Goal: Browse casually: Explore the website without a specific task or goal

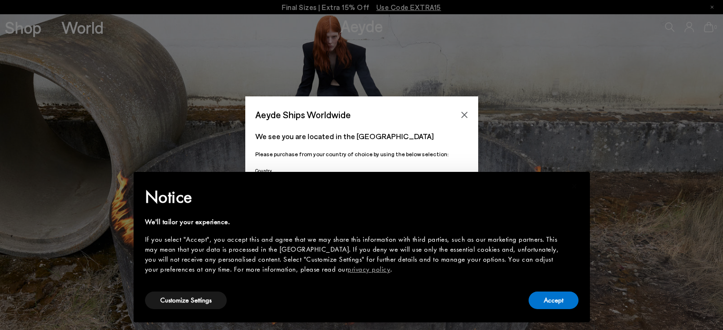
click at [462, 110] on button "Close" at bounding box center [464, 115] width 14 height 14
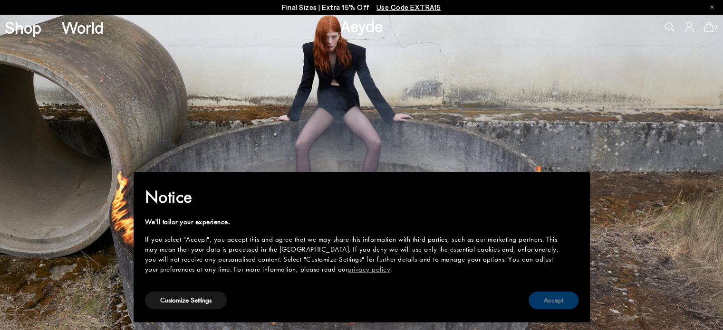
click at [544, 296] on button "Accept" at bounding box center [553, 301] width 50 height 18
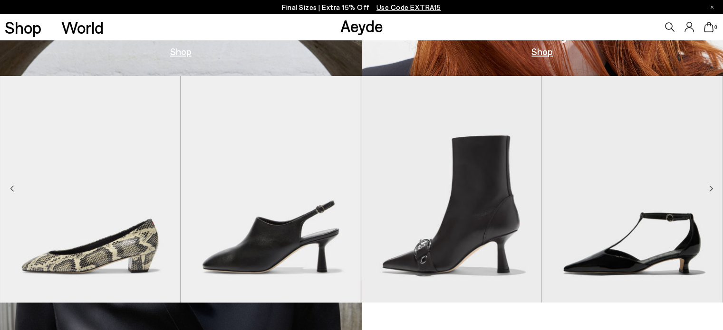
scroll to position [428, 0]
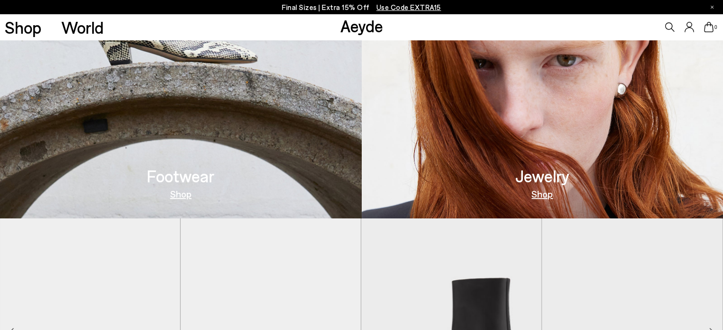
click at [186, 197] on link "Shop" at bounding box center [180, 194] width 21 height 10
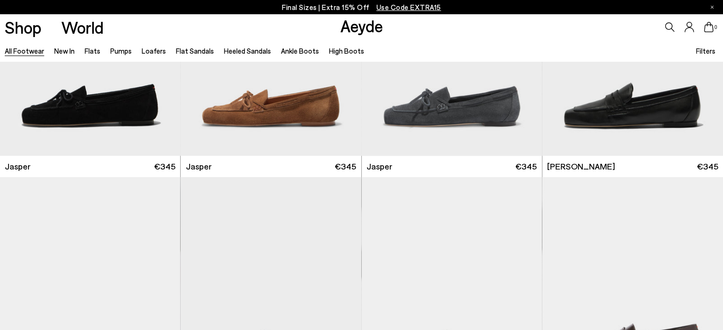
scroll to position [523, 0]
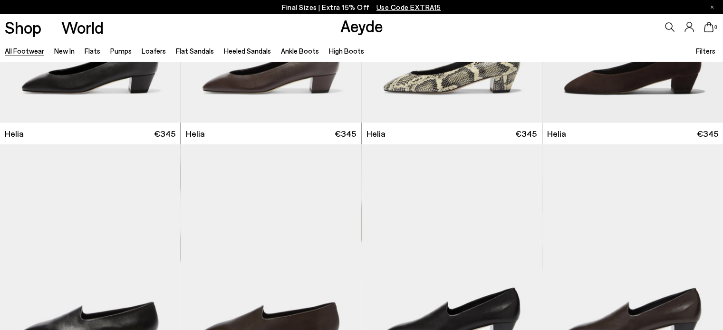
scroll to position [1996, 0]
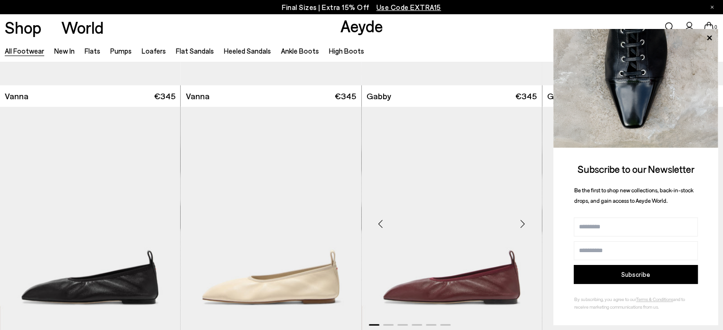
scroll to position [2281, 0]
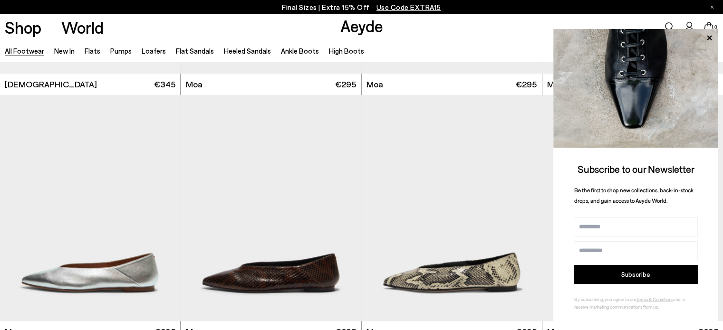
scroll to position [4466, 0]
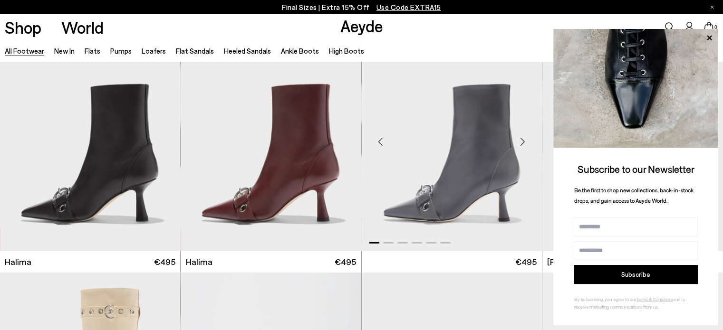
scroll to position [6272, 0]
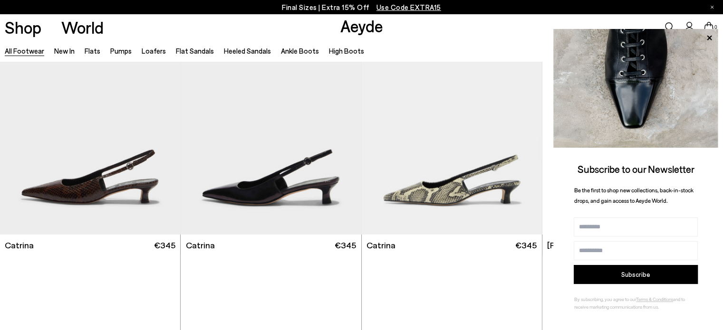
scroll to position [6890, 0]
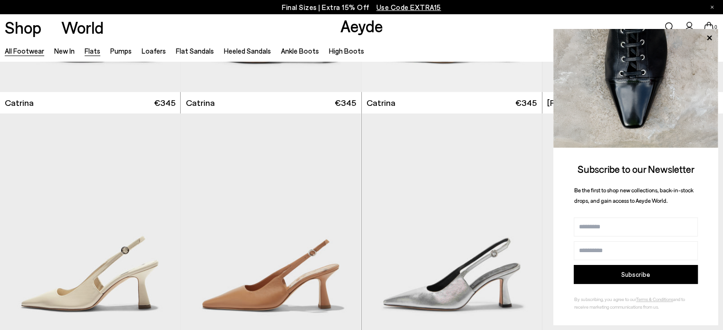
click at [88, 50] on link "Flats" at bounding box center [93, 51] width 16 height 9
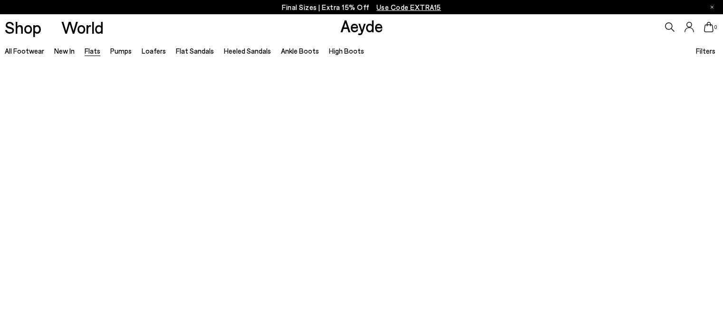
scroll to position [95, 0]
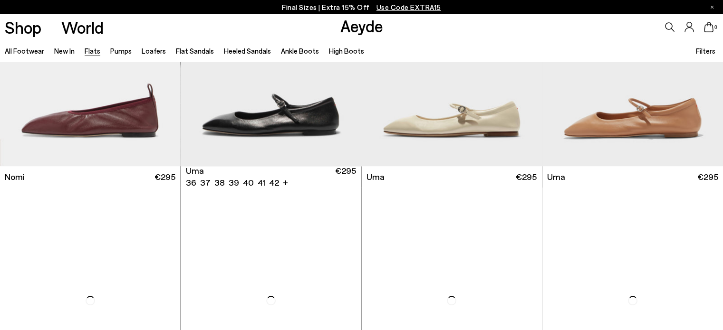
scroll to position [713, 0]
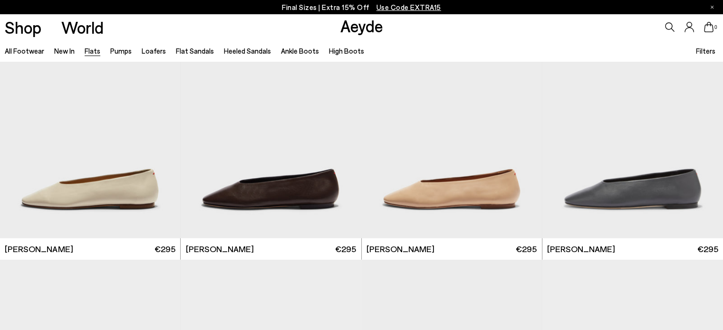
scroll to position [2566, 0]
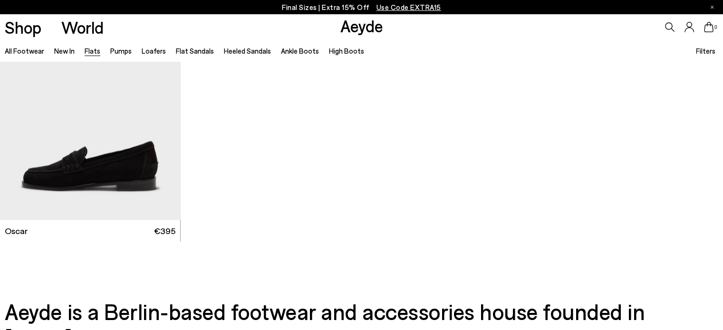
scroll to position [5322, 0]
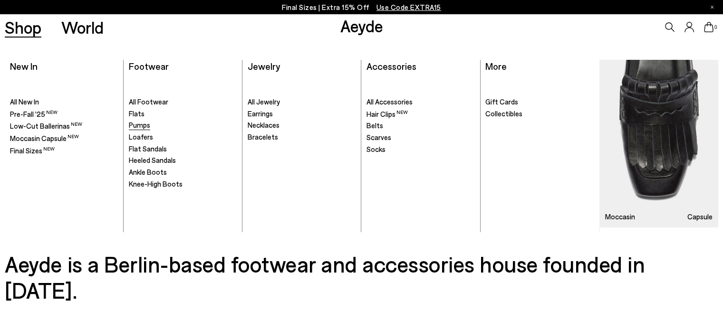
click at [136, 123] on span "Pumps" at bounding box center [139, 125] width 21 height 9
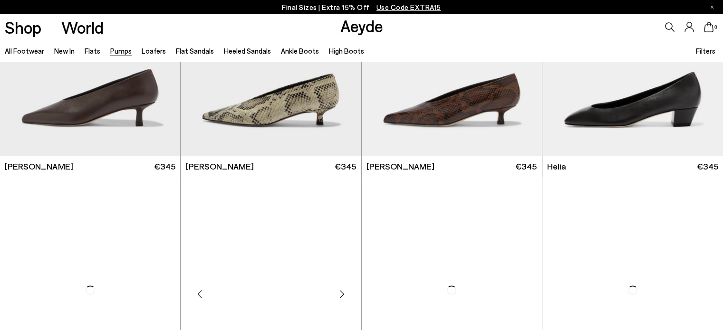
scroll to position [523, 0]
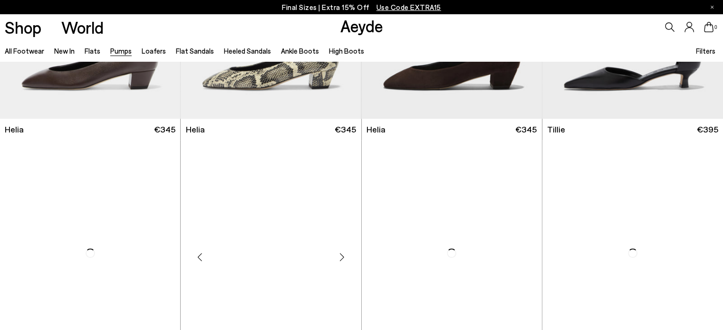
scroll to position [808, 0]
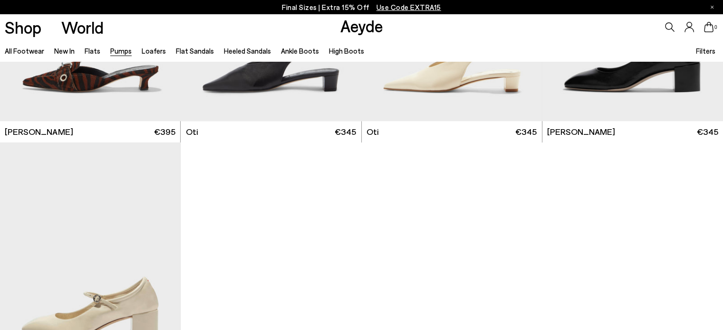
scroll to position [4229, 0]
